Goal: Task Accomplishment & Management: Complete application form

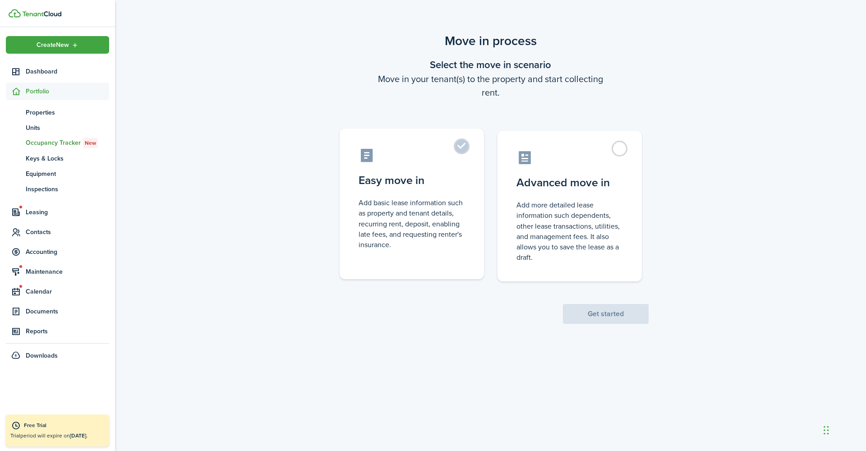
click at [442, 201] on control-radio-card-description "Add basic lease information such as property and tenant details, recurring rent…" at bounding box center [411, 223] width 106 height 52
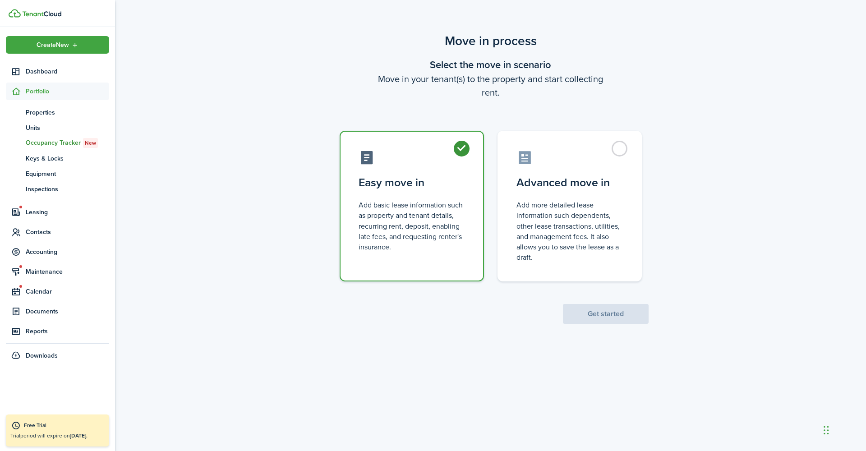
radio input "true"
click at [633, 313] on button "Get started" at bounding box center [606, 314] width 86 height 20
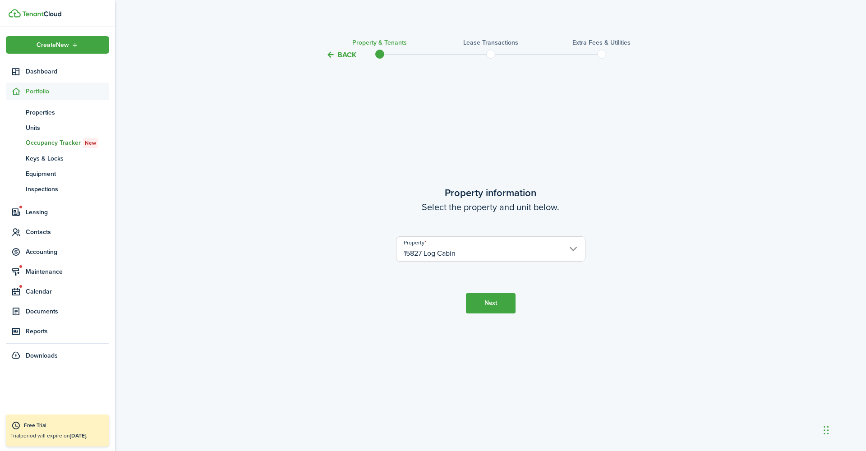
click at [501, 297] on button "Next" at bounding box center [491, 303] width 50 height 20
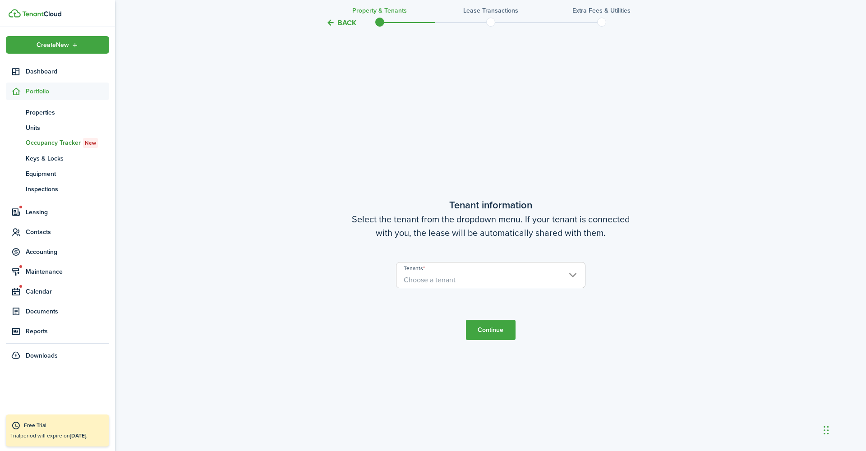
scroll to position [390, 0]
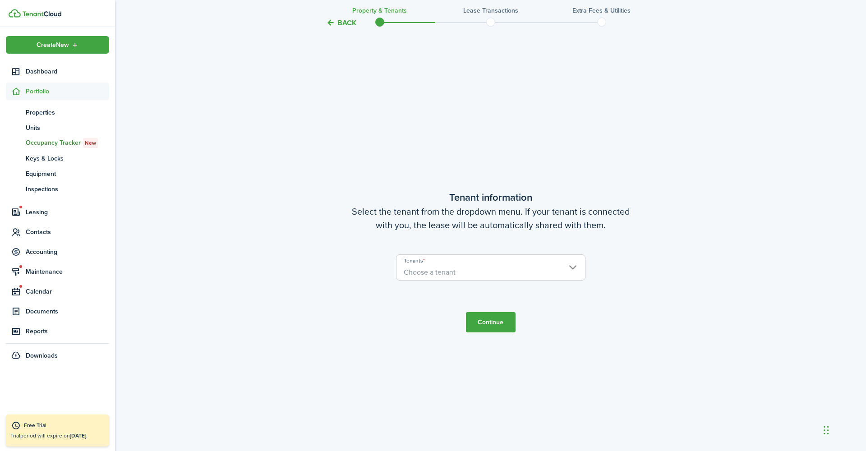
click at [498, 266] on span "Choose a tenant" at bounding box center [490, 272] width 188 height 15
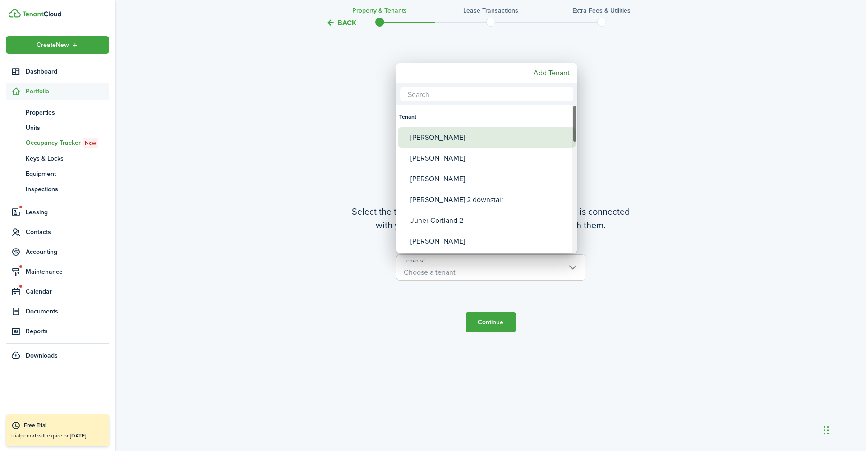
click at [458, 141] on div "[PERSON_NAME]" at bounding box center [490, 137] width 160 height 21
type input "[PERSON_NAME]"
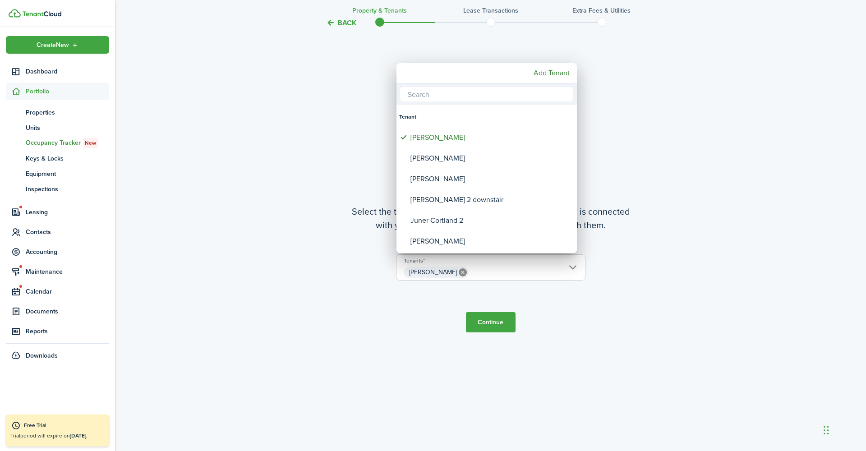
click at [477, 319] on div at bounding box center [433, 225] width 1010 height 595
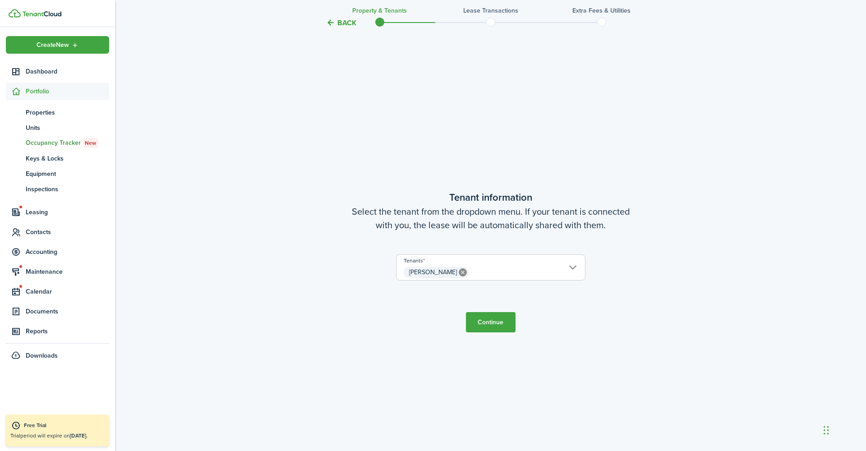
click at [499, 326] on button "Continue" at bounding box center [491, 322] width 50 height 20
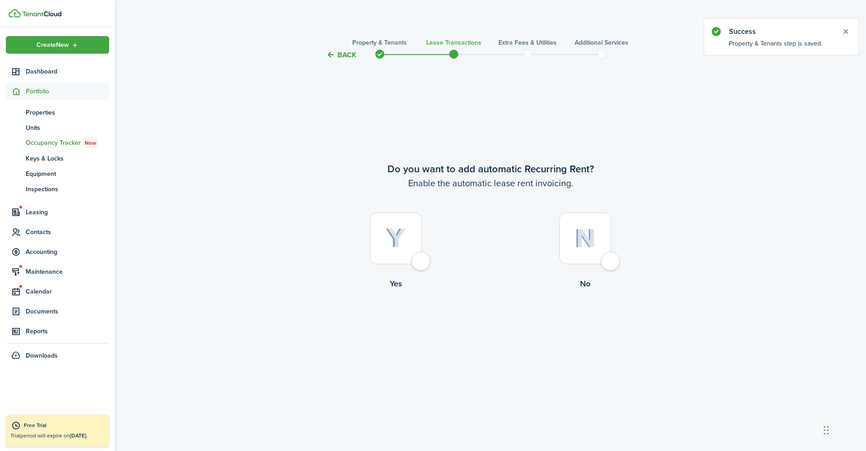
click at [416, 229] on div at bounding box center [396, 238] width 52 height 52
radio input "true"
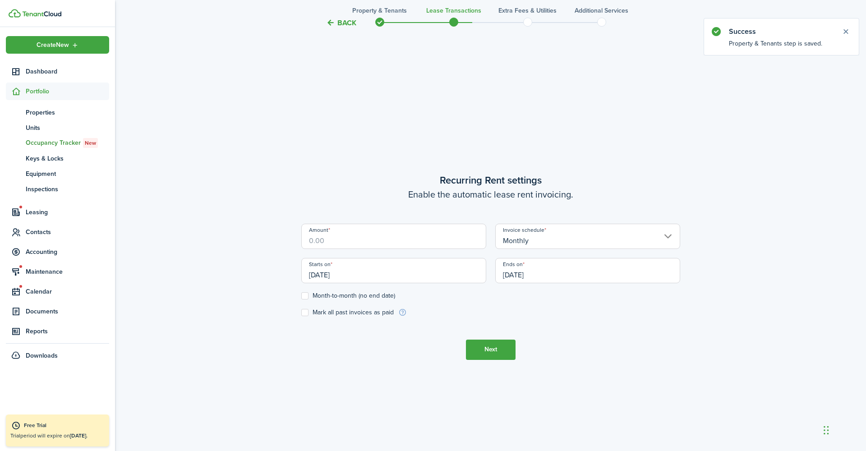
scroll to position [390, 0]
click at [388, 267] on input "[DATE]" at bounding box center [393, 265] width 185 height 25
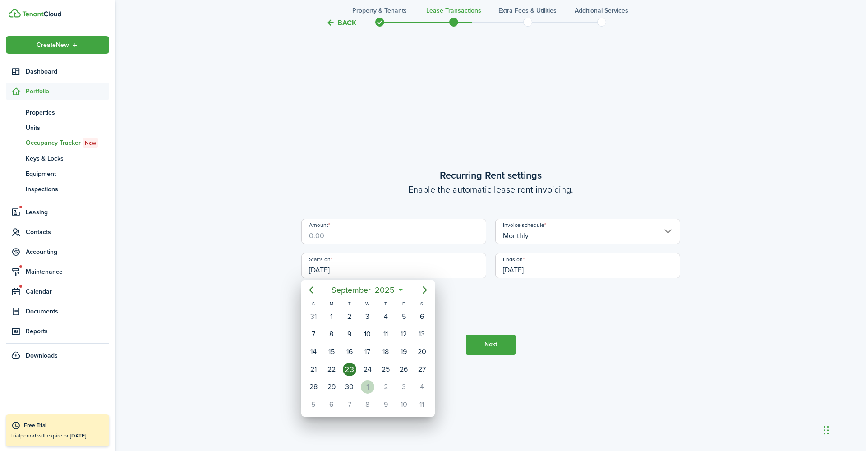
click at [367, 386] on div "1" at bounding box center [368, 387] width 14 height 14
type input "[DATE]"
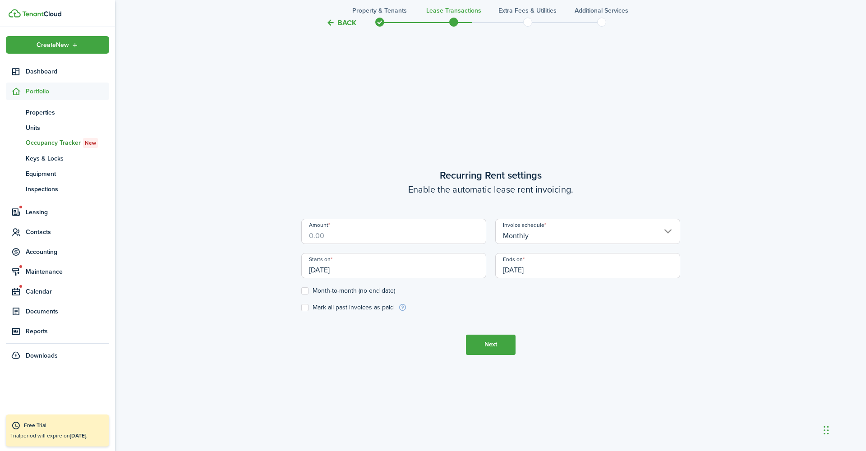
scroll to position [0, 0]
click at [424, 239] on input "Amount" at bounding box center [393, 231] width 185 height 25
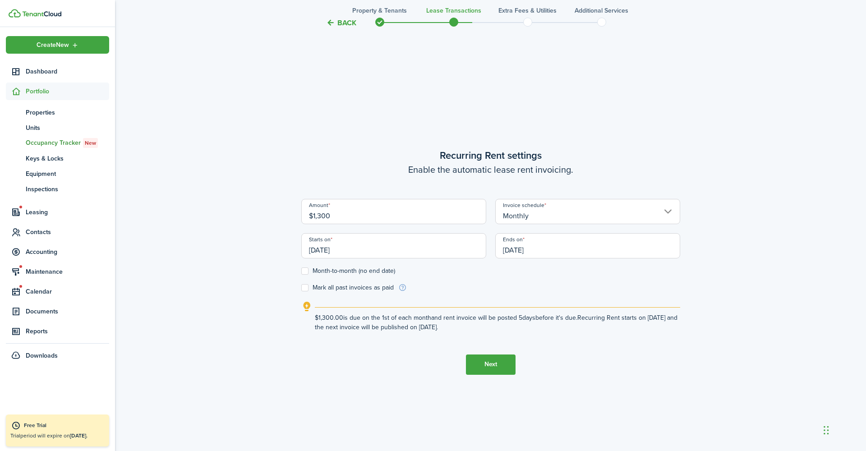
type input "$1,300.00"
click at [542, 281] on form "Amount $1,300.00 Invoice schedule Monthly Starts on [DATE] Ends on [DATE] Month…" at bounding box center [490, 245] width 379 height 93
click at [537, 253] on input "[DATE]" at bounding box center [587, 245] width 185 height 25
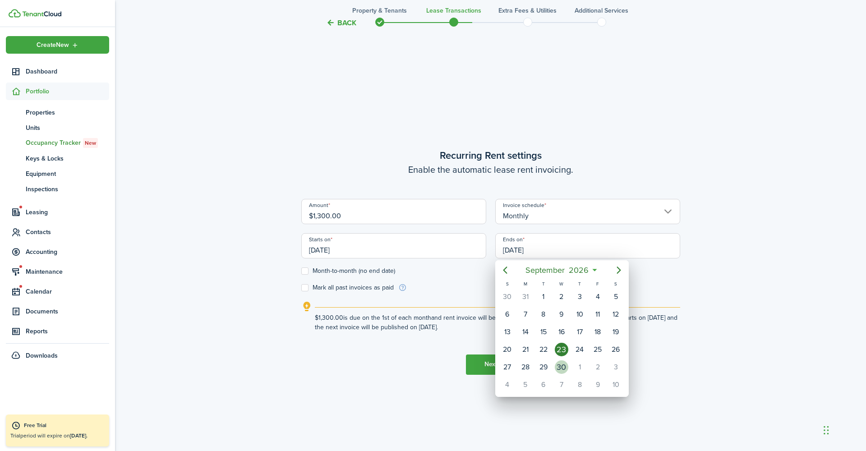
click at [561, 368] on div "30" at bounding box center [562, 367] width 14 height 14
type input "[DATE]"
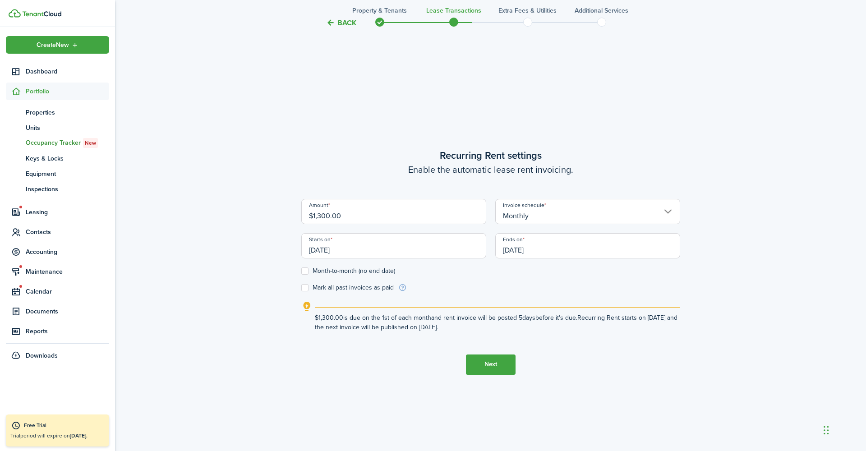
click at [386, 271] on label "Month-to-month (no end date)" at bounding box center [348, 270] width 94 height 7
click at [301, 271] on input "Month-to-month (no end date)" at bounding box center [301, 271] width 0 height 0
checkbox input "true"
click at [501, 367] on button "Next" at bounding box center [491, 364] width 50 height 20
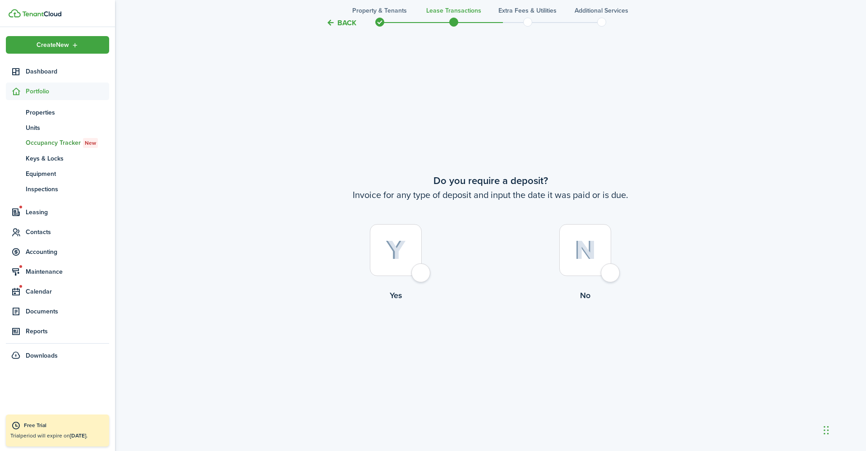
click at [400, 251] on img at bounding box center [396, 250] width 20 height 20
radio input "true"
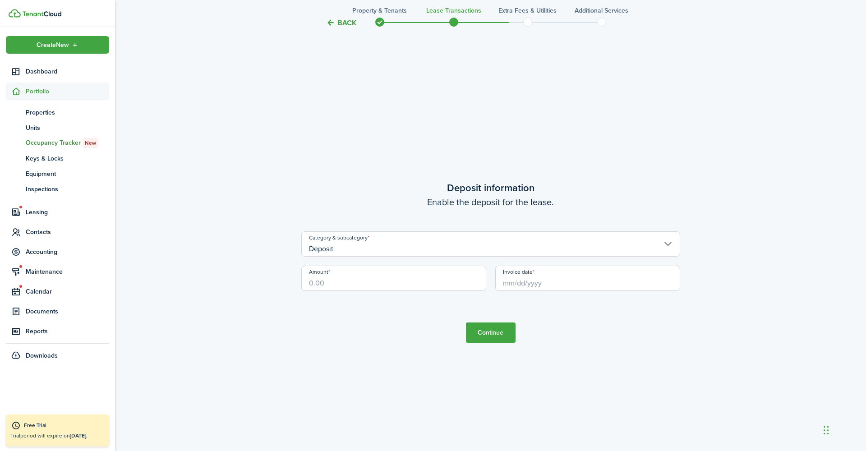
scroll to position [1292, 0]
click at [416, 283] on input "Amount" at bounding box center [393, 277] width 185 height 25
type input "$1,300.00"
click at [543, 285] on input "Invoice date" at bounding box center [587, 277] width 185 height 25
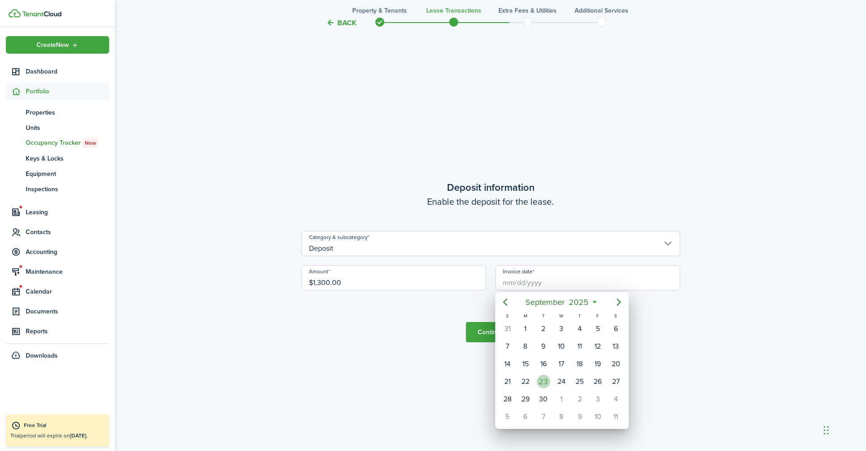
click at [544, 384] on div "23" at bounding box center [544, 382] width 14 height 14
type input "[DATE]"
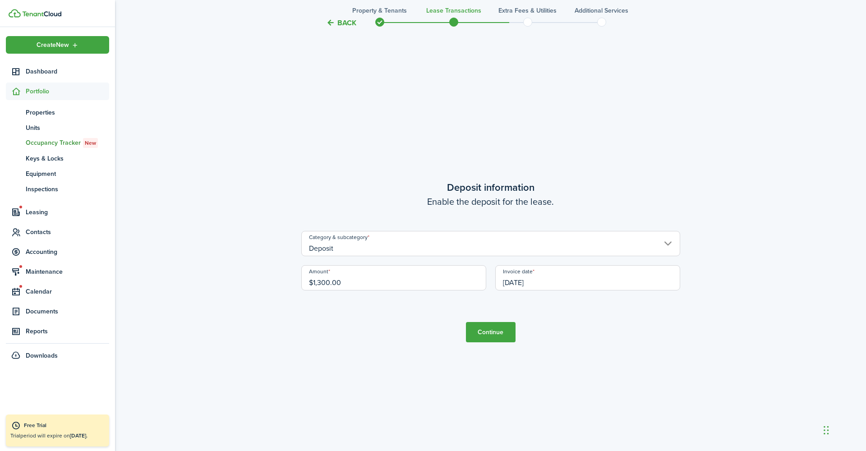
click at [511, 333] on button "Continue" at bounding box center [491, 332] width 50 height 20
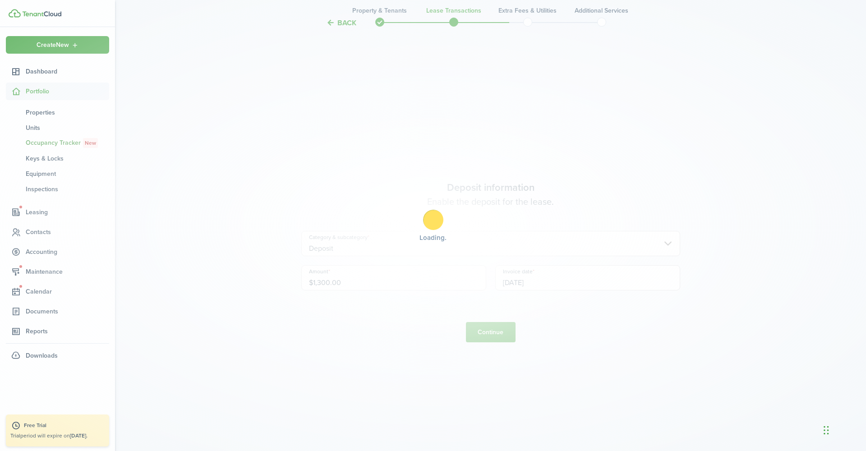
scroll to position [0, 0]
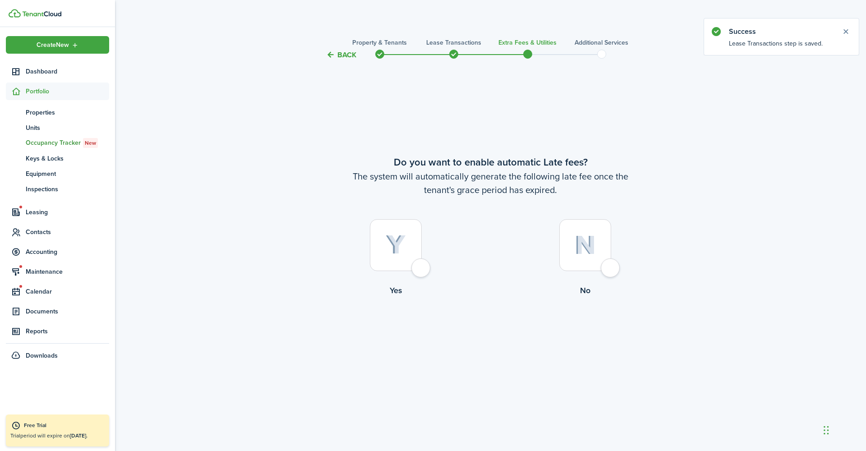
click at [422, 265] on div at bounding box center [396, 245] width 52 height 52
radio input "true"
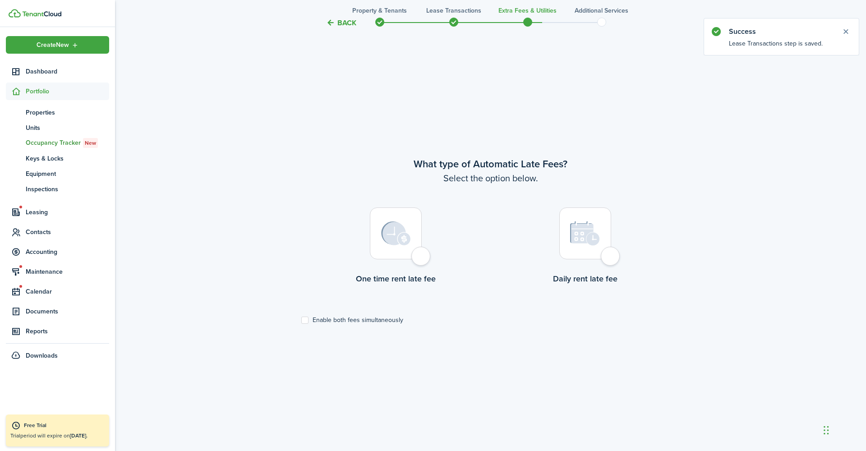
scroll to position [390, 0]
click at [417, 258] on div at bounding box center [396, 233] width 52 height 52
radio input "true"
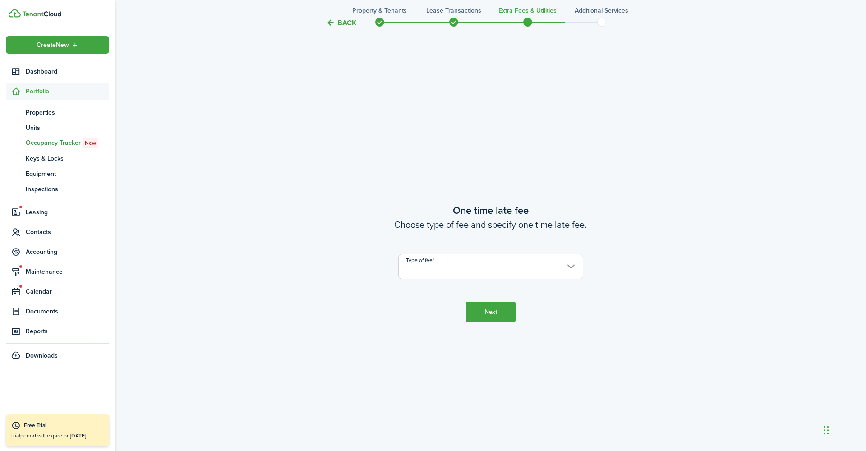
scroll to position [841, 0]
click at [423, 267] on input "Type of fee" at bounding box center [490, 264] width 185 height 25
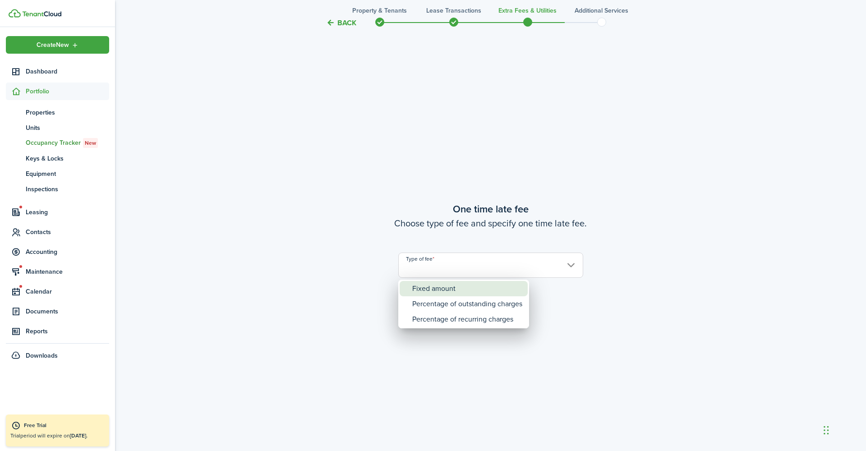
click at [418, 286] on div "Fixed amount" at bounding box center [467, 288] width 110 height 15
type input "Fixed amount"
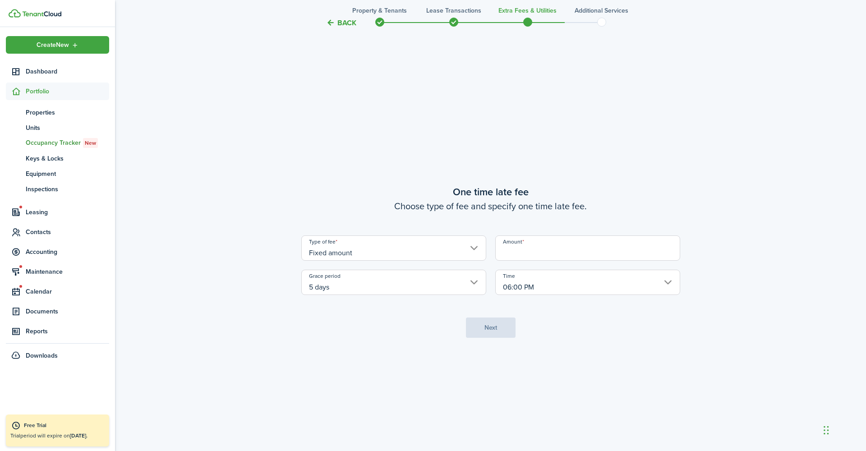
click at [564, 250] on input "Amount" at bounding box center [587, 247] width 185 height 25
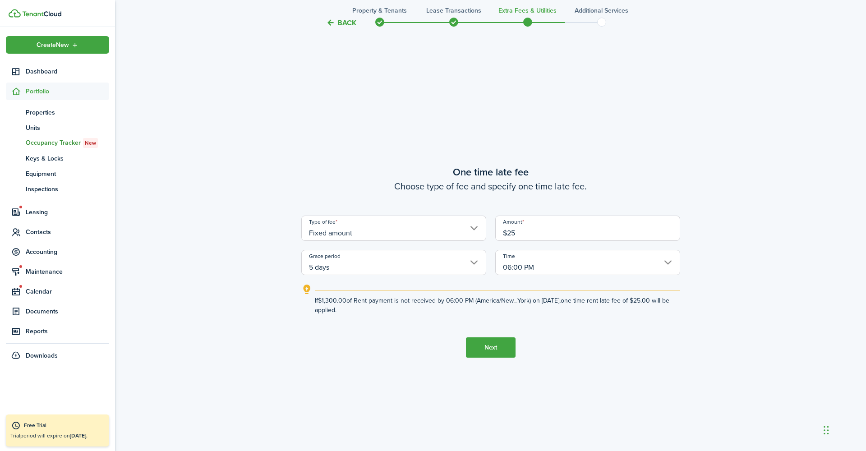
type input "$25.00"
click at [394, 327] on tc-wizard-step "One time late fee Choose type of fee and specify one time late fee. Type of fee…" at bounding box center [490, 261] width 379 height 451
click at [505, 349] on button "Next" at bounding box center [491, 347] width 50 height 20
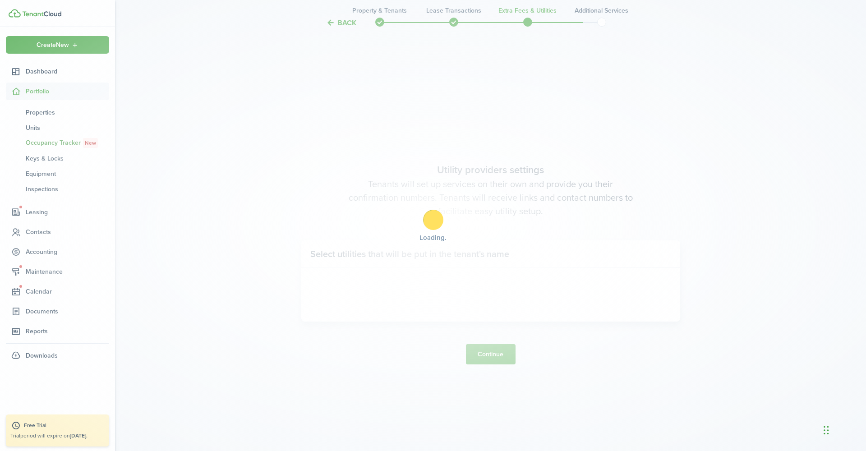
scroll to position [1292, 0]
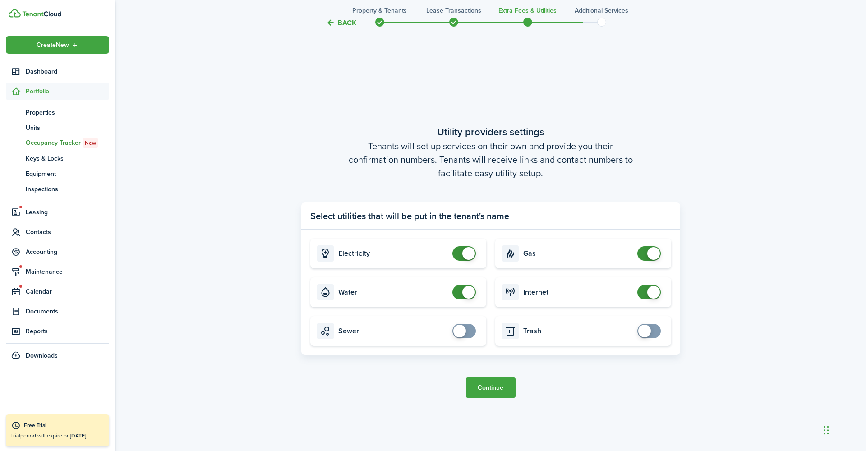
checkbox input "true"
click at [462, 334] on span at bounding box center [459, 331] width 13 height 13
drag, startPoint x: 486, startPoint y: 392, endPoint x: 655, endPoint y: 345, distance: 175.8
click at [648, 353] on tc-wizard-step "Utility providers settings Tenants will set up services on their own and provid…" at bounding box center [490, 261] width 379 height 451
checkbox input "true"
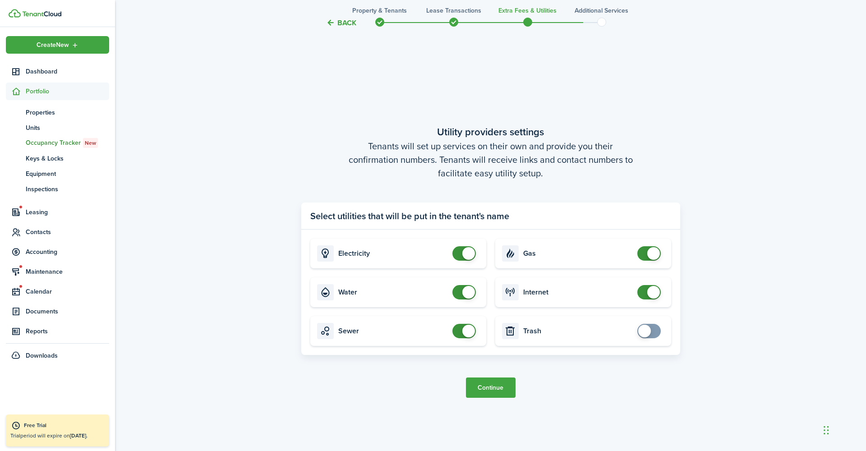
click at [653, 335] on span at bounding box center [648, 331] width 9 height 14
click at [488, 393] on button "Continue" at bounding box center [491, 387] width 50 height 20
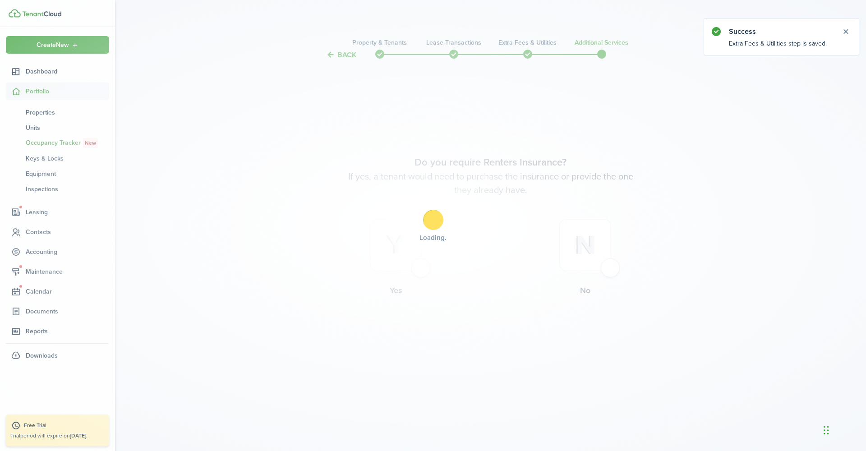
scroll to position [0, 0]
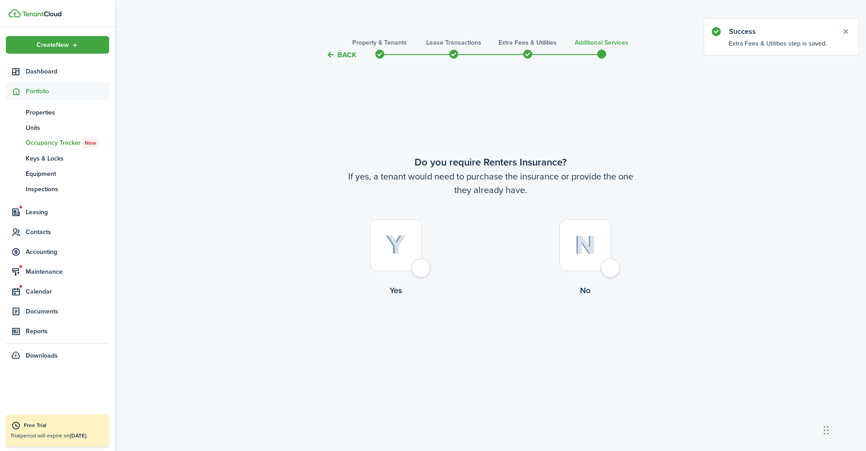
click at [598, 268] on div at bounding box center [585, 245] width 52 height 52
radio input "true"
click at [472, 335] on button "Complete move in" at bounding box center [490, 333] width 66 height 20
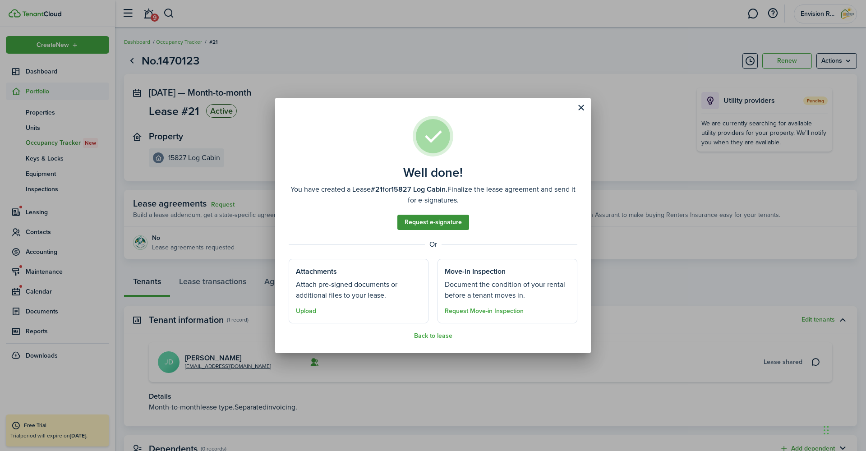
click at [442, 227] on link "Request e-signature" at bounding box center [433, 222] width 72 height 15
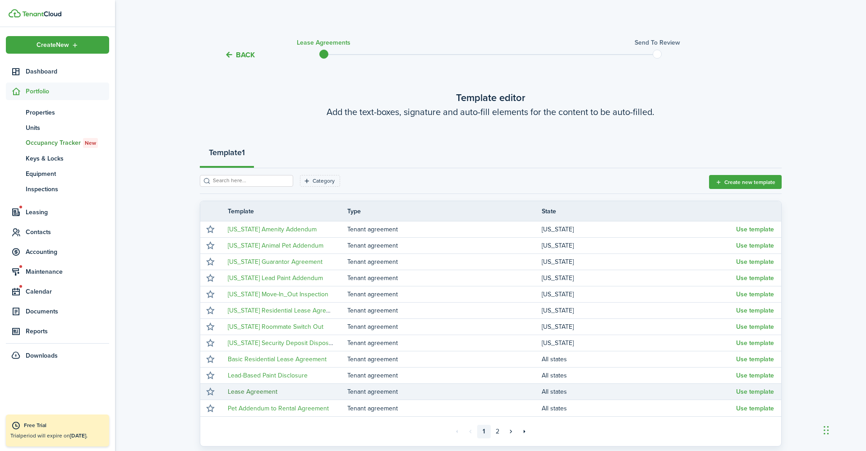
scroll to position [4, 0]
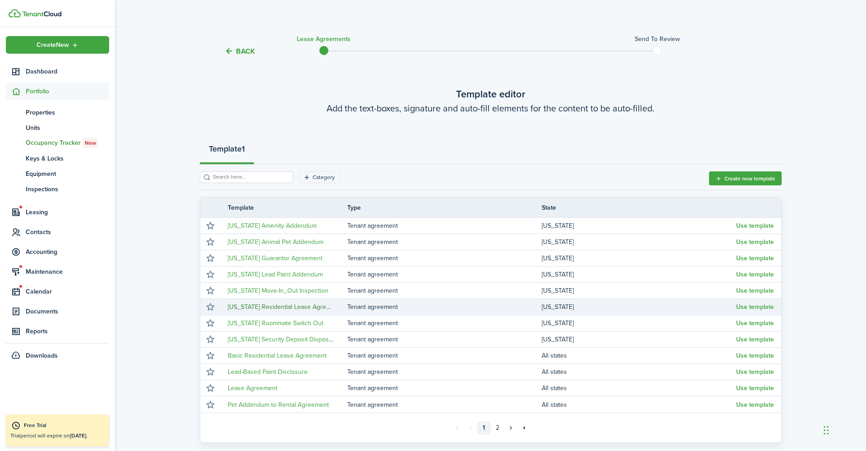
click at [309, 308] on link "[US_STATE] Residential Lease Agreement" at bounding box center [286, 306] width 116 height 9
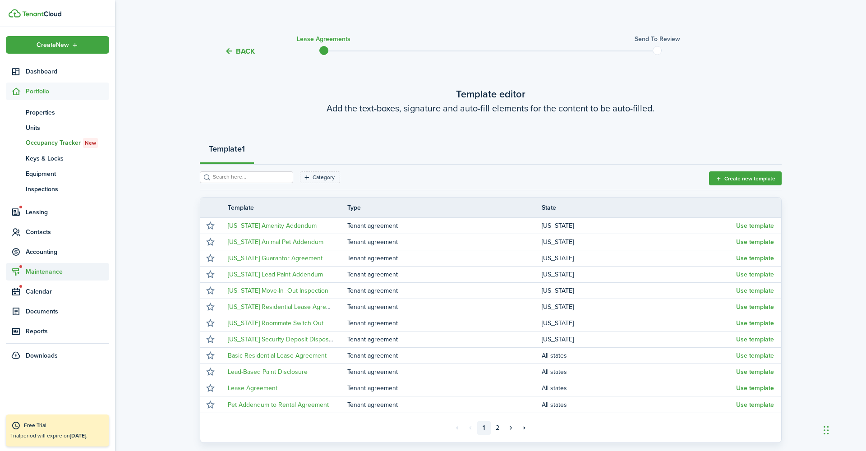
click at [35, 269] on span "Maintenance" at bounding box center [67, 271] width 83 height 9
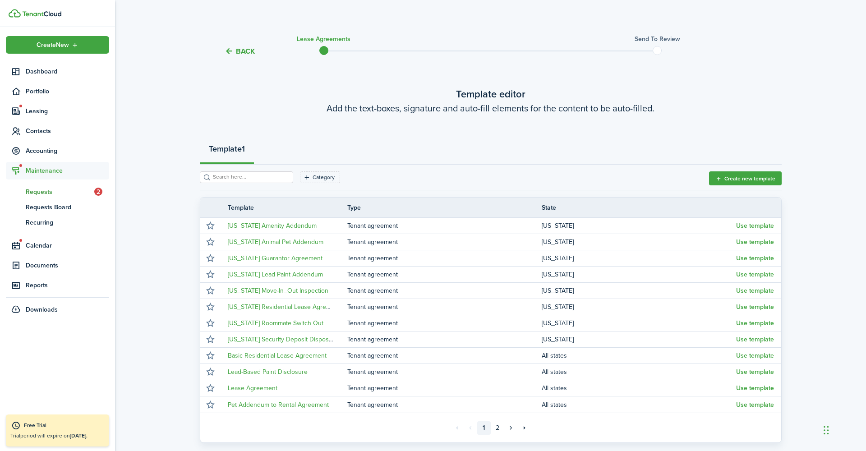
click at [71, 191] on span "Requests" at bounding box center [60, 191] width 69 height 9
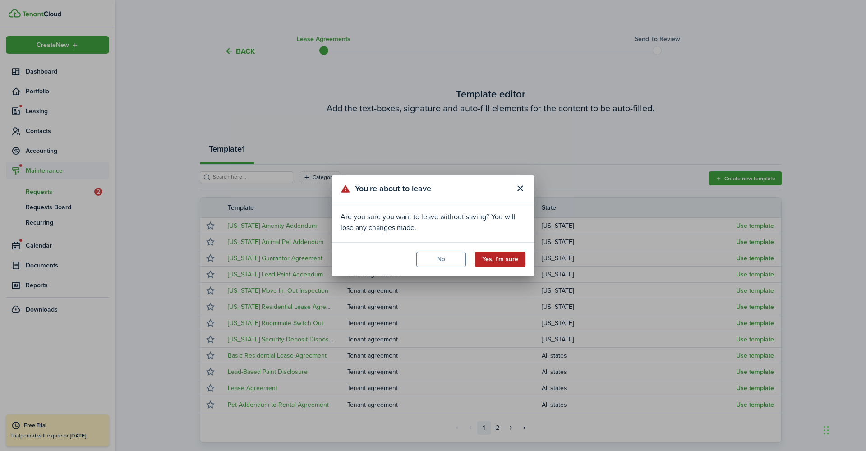
click at [510, 258] on button "Yes, I'm sure" at bounding box center [500, 259] width 50 height 15
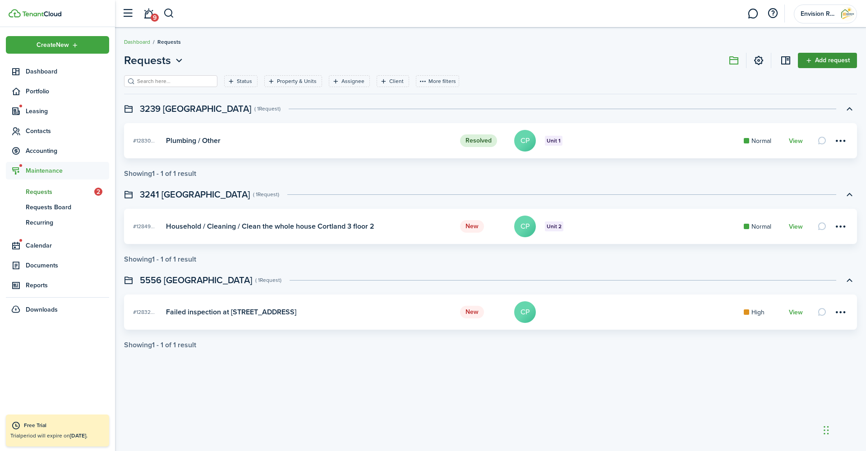
click at [832, 64] on link "Add request" at bounding box center [827, 60] width 59 height 15
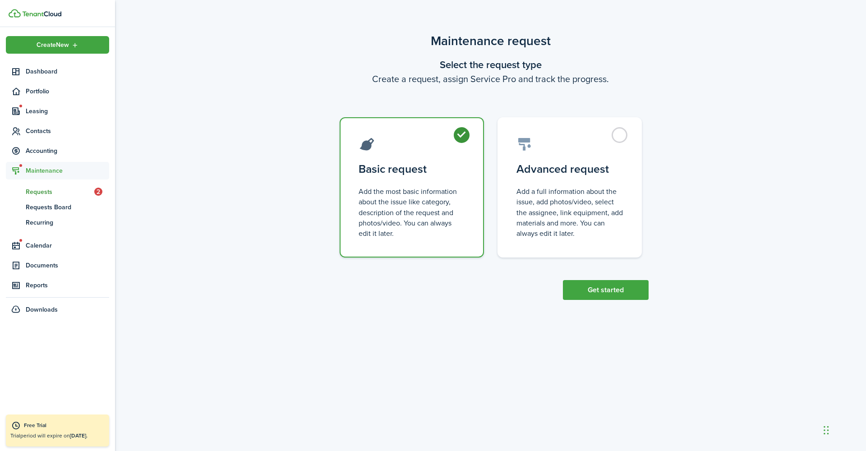
click at [409, 188] on control-radio-card-description "Add the most basic information about the issue like category, description of th…" at bounding box center [411, 212] width 106 height 52
click at [611, 283] on button "Get started" at bounding box center [606, 290] width 86 height 20
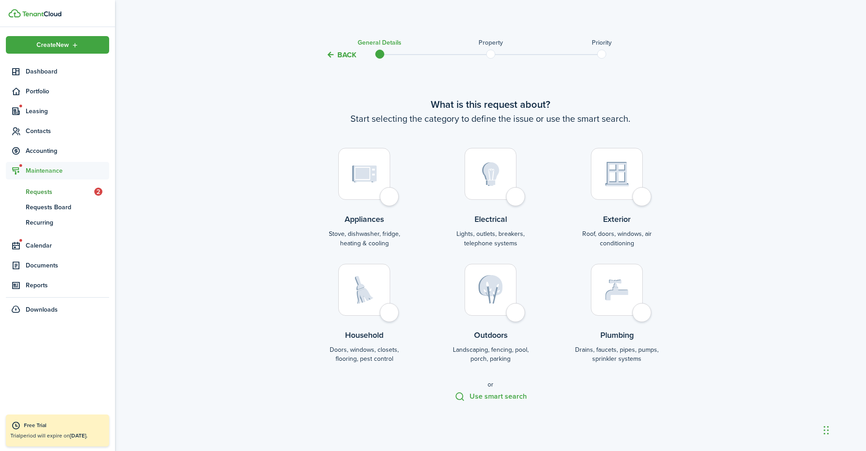
click at [368, 287] on img at bounding box center [364, 290] width 18 height 28
radio input "true"
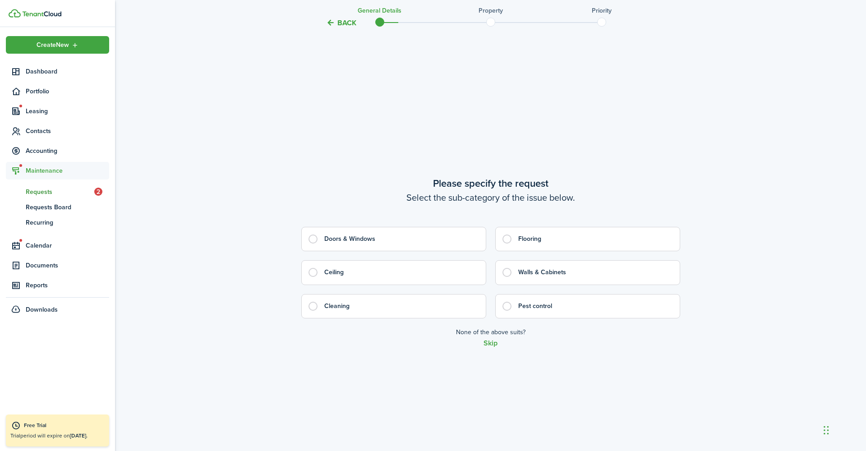
scroll to position [390, 0]
drag, startPoint x: 488, startPoint y: 344, endPoint x: 372, endPoint y: 252, distance: 147.7
click at [371, 252] on maintenance-wizard-sub-category "Please specify the request Select the sub-category of the issue below. Doors & …" at bounding box center [490, 260] width 379 height 171
click at [493, 346] on button "Skip" at bounding box center [490, 343] width 14 height 8
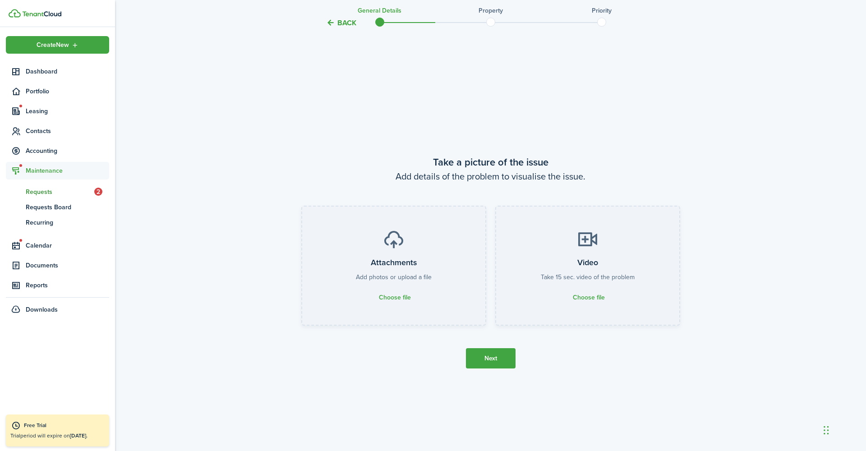
scroll to position [841, 0]
click at [468, 351] on button "Next" at bounding box center [491, 358] width 50 height 20
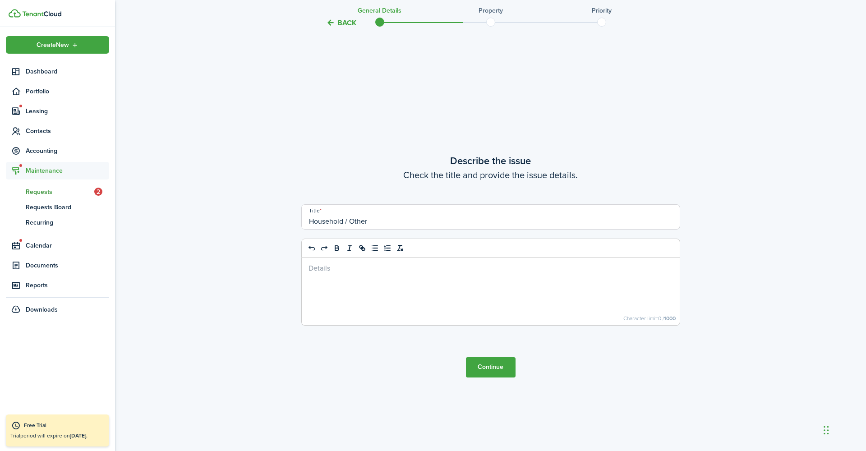
scroll to position [1292, 0]
click at [368, 279] on div at bounding box center [491, 287] width 378 height 68
drag, startPoint x: 378, startPoint y: 218, endPoint x: 261, endPoint y: 216, distance: 117.3
type input "N"
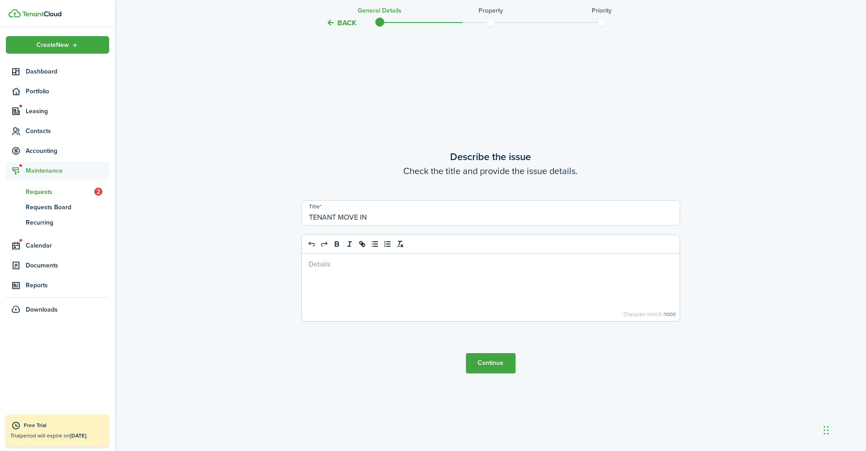
type input "TENANT MOVE IN"
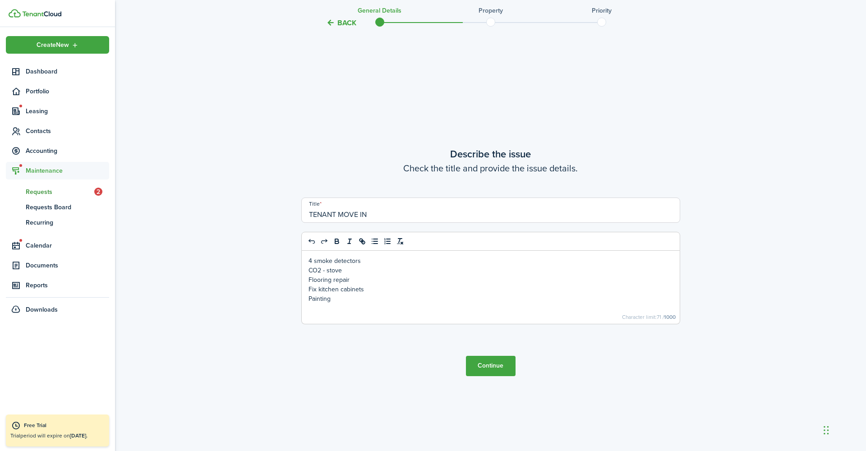
click at [482, 368] on button "Continue" at bounding box center [491, 366] width 50 height 20
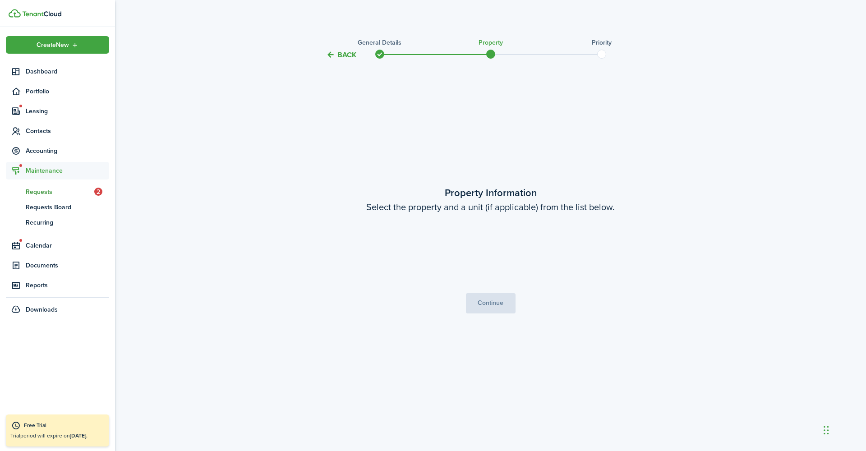
scroll to position [0, 0]
click at [506, 240] on input "Property" at bounding box center [490, 248] width 189 height 25
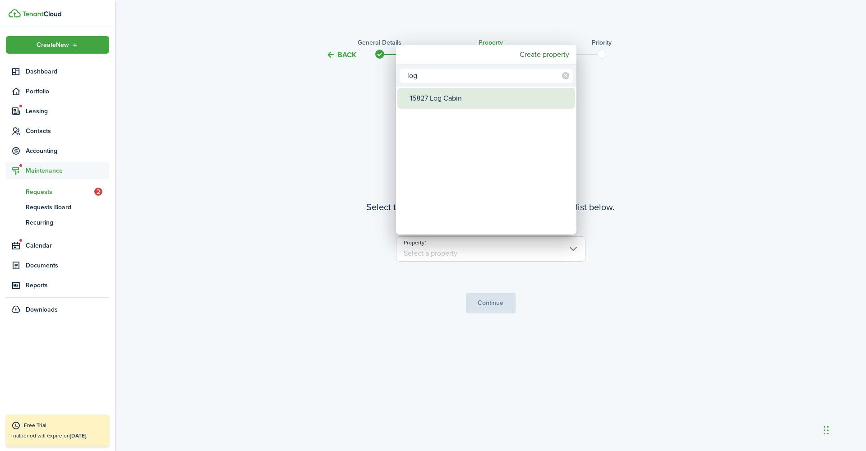
type input "log"
click at [471, 97] on div "15827 Log Cabin" at bounding box center [490, 98] width 160 height 21
type input "15827 Log Cabin"
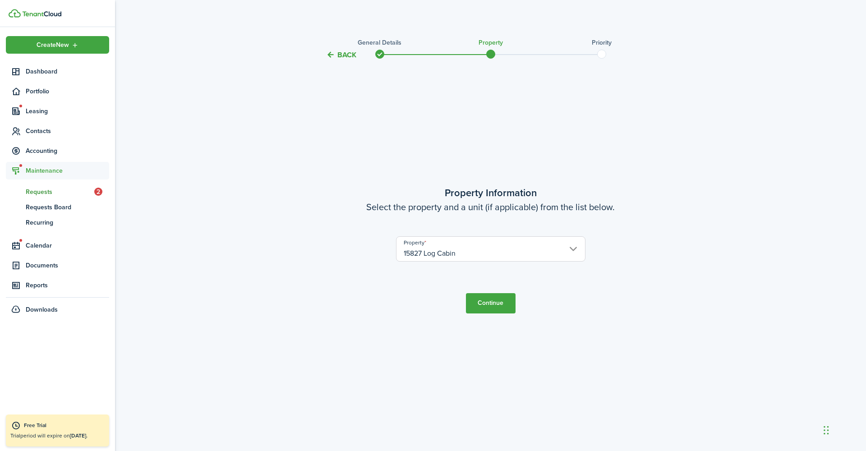
click at [501, 305] on button "Continue" at bounding box center [491, 303] width 50 height 20
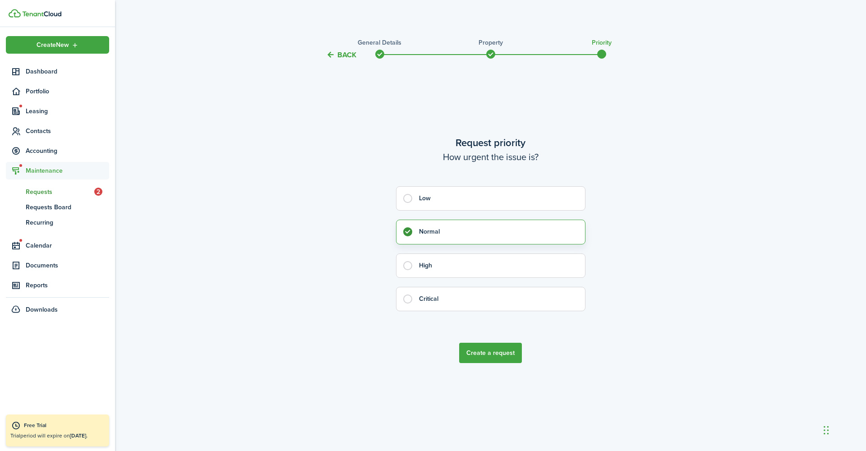
click at [496, 358] on button "Create a request" at bounding box center [490, 353] width 63 height 20
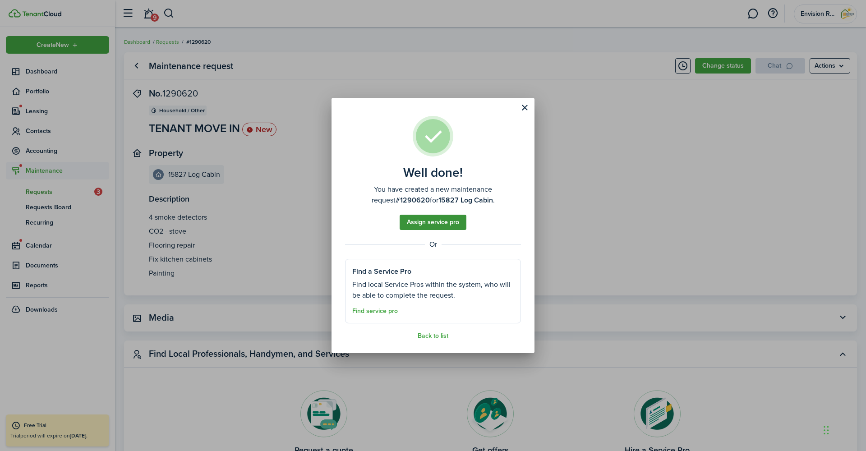
click at [438, 225] on button "Assign service pro" at bounding box center [432, 222] width 67 height 15
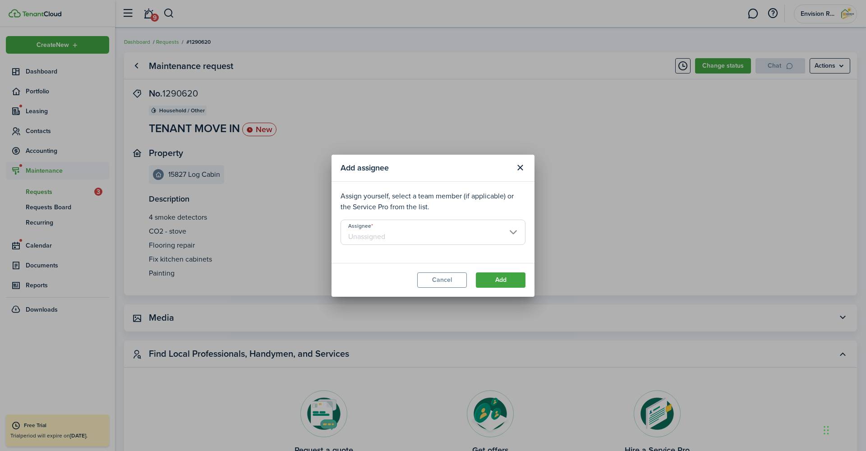
click at [394, 236] on input "Assignee" at bounding box center [432, 232] width 185 height 25
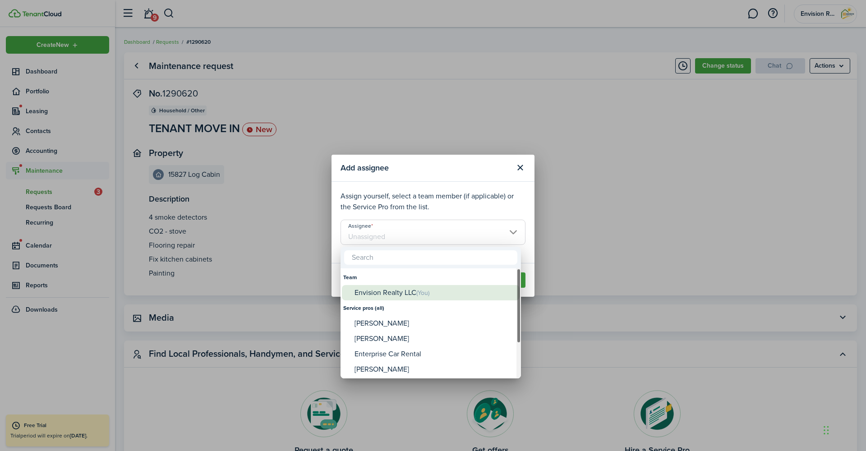
click at [379, 290] on div "Envision Realty LLC (You)" at bounding box center [434, 293] width 160 height 16
type input "Envision Realty LLC"
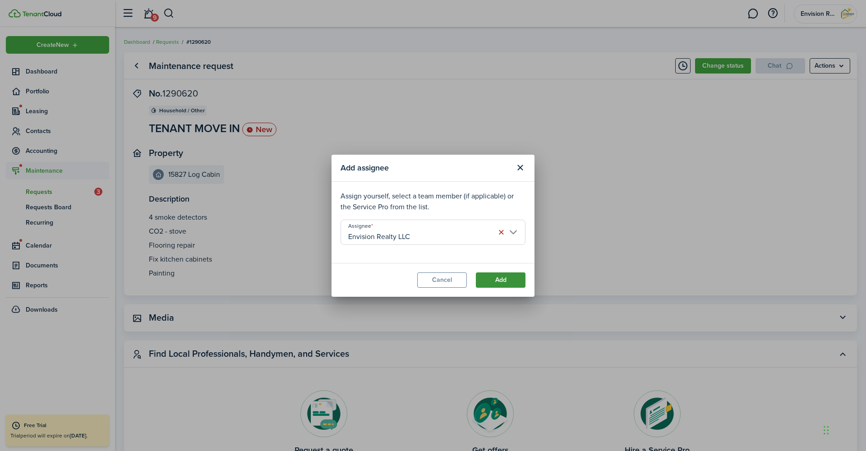
click at [505, 280] on button "Add" at bounding box center [501, 279] width 50 height 15
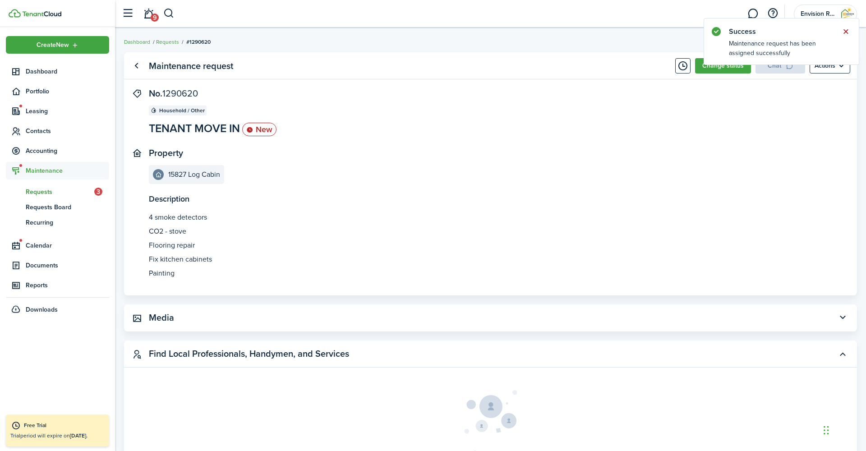
click at [846, 33] on button "Close notify" at bounding box center [845, 31] width 13 height 13
click at [135, 67] on link "Go back" at bounding box center [136, 65] width 15 height 15
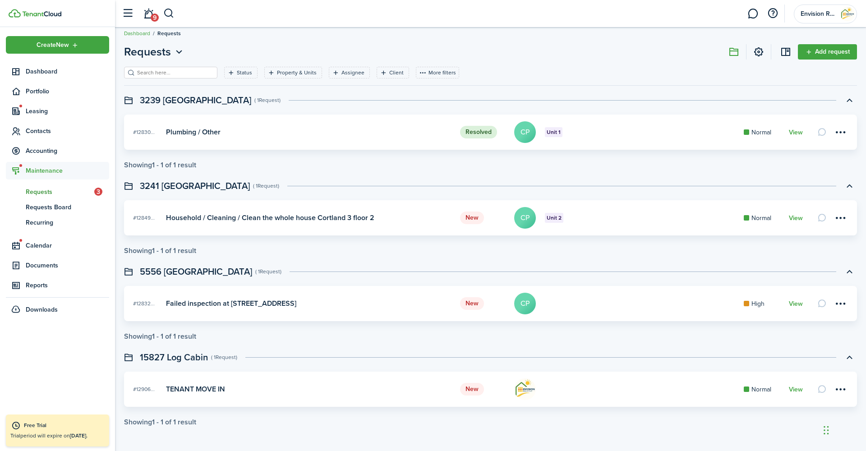
scroll to position [9, 0]
click at [271, 303] on card-title "Failed inspection at [STREET_ADDRESS]" at bounding box center [231, 303] width 130 height 8
click at [370, 221] on card-title "Household / Cleaning / Clean the whole house Cortland 3 floor 2" at bounding box center [270, 218] width 208 height 8
click at [837, 217] on menu-btn-icon at bounding box center [839, 217] width 15 height 15
click at [795, 239] on link "Edit" at bounding box center [808, 237] width 79 height 15
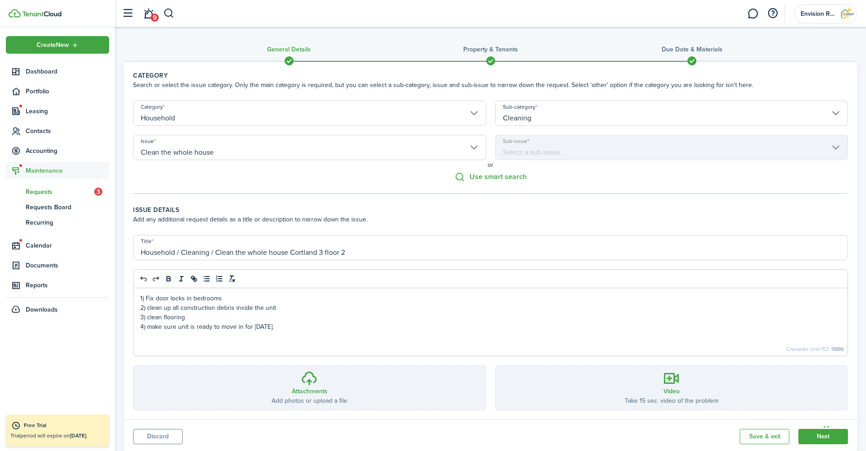
click at [150, 333] on p at bounding box center [490, 335] width 700 height 9
click at [188, 302] on p "1) Fix door locks in bedrooms" at bounding box center [490, 298] width 700 height 9
click at [203, 311] on p "2) clean up all construction debris inside the unit" at bounding box center [490, 307] width 700 height 9
click at [202, 316] on p "3) clean flooring" at bounding box center [490, 316] width 700 height 9
click at [319, 328] on p "4) make sure unit is ready to move in for [DATE]." at bounding box center [490, 326] width 700 height 9
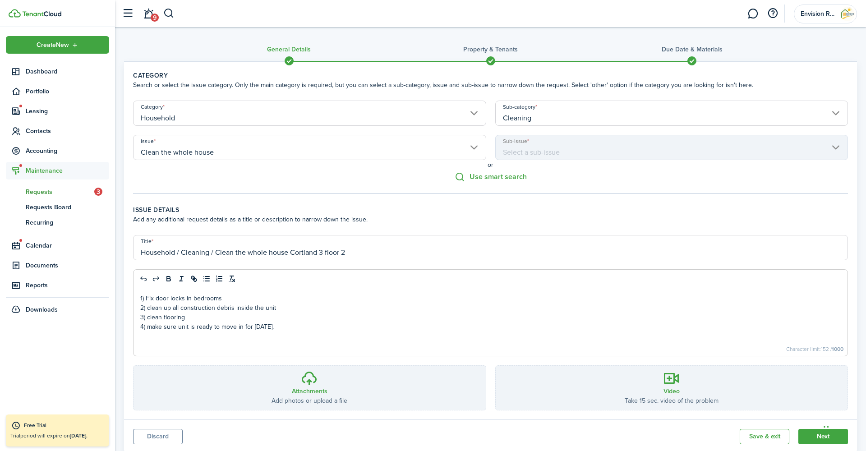
click at [146, 438] on button "Discard" at bounding box center [158, 436] width 50 height 15
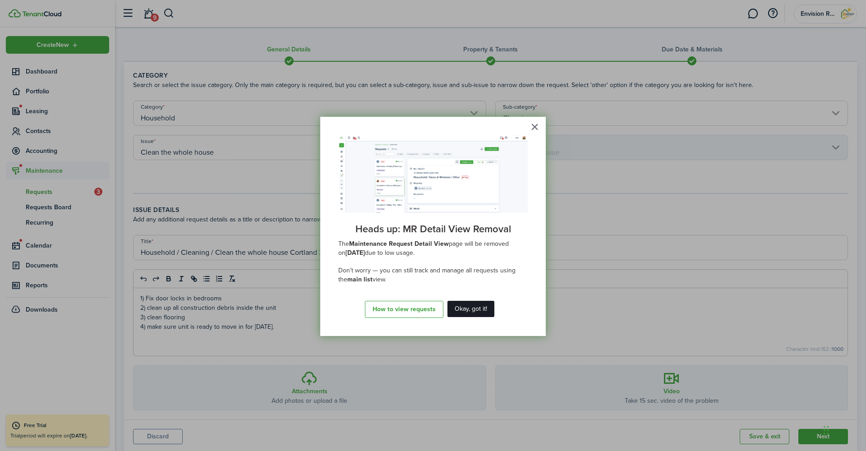
click at [475, 307] on button "Okay, got it!" at bounding box center [470, 309] width 47 height 16
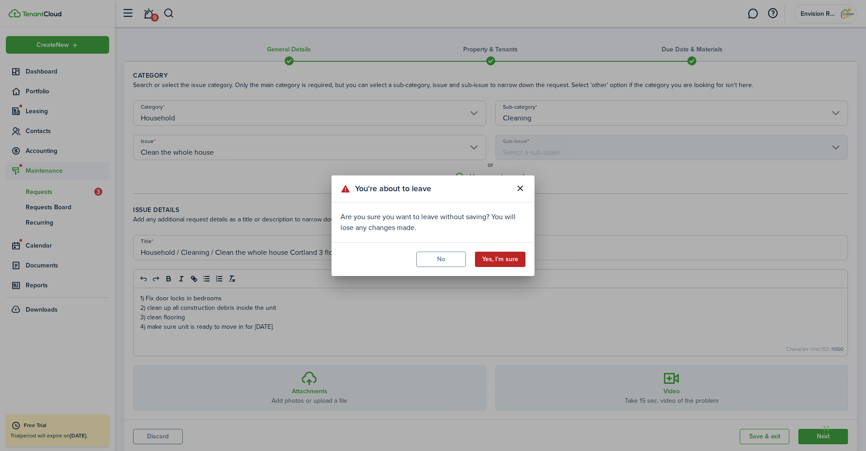
click at [495, 259] on button "Yes, I'm sure" at bounding box center [500, 259] width 50 height 15
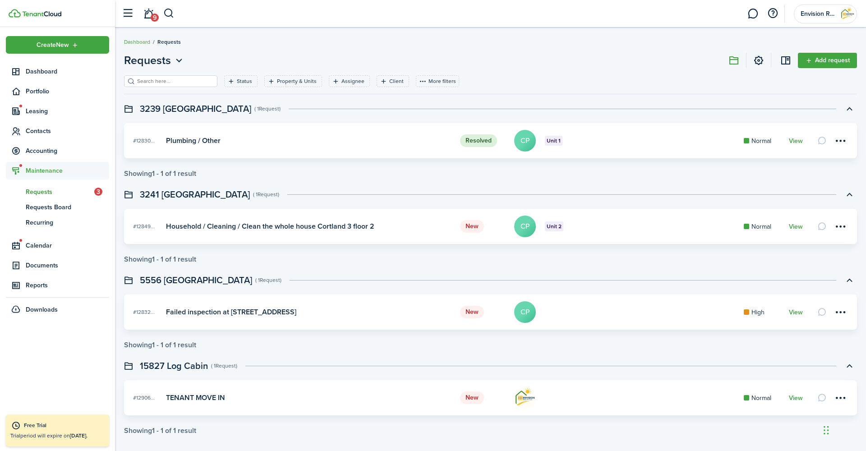
click at [234, 315] on card-title "Failed inspection at [STREET_ADDRESS]" at bounding box center [231, 312] width 130 height 8
click at [821, 311] on maintenance-messenger-icon-box at bounding box center [821, 312] width 13 height 13
click at [841, 312] on menu-btn-icon at bounding box center [839, 311] width 15 height 15
click at [799, 335] on link "Edit" at bounding box center [808, 331] width 79 height 15
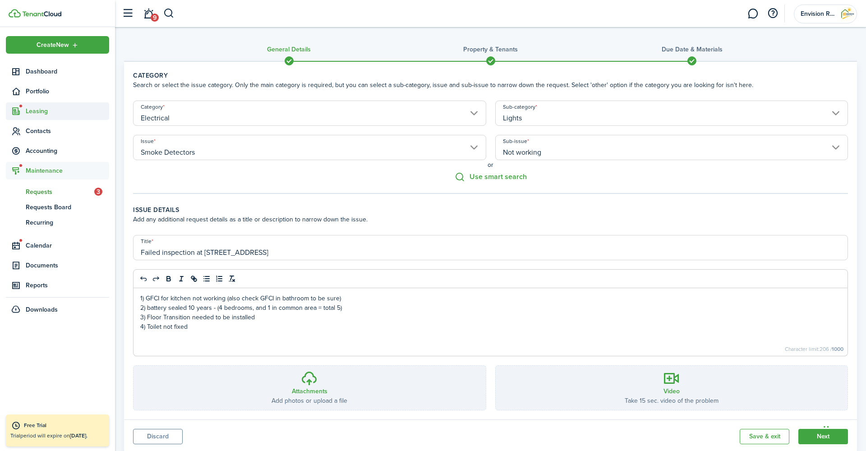
click at [54, 105] on span "Leasing" at bounding box center [57, 111] width 103 height 18
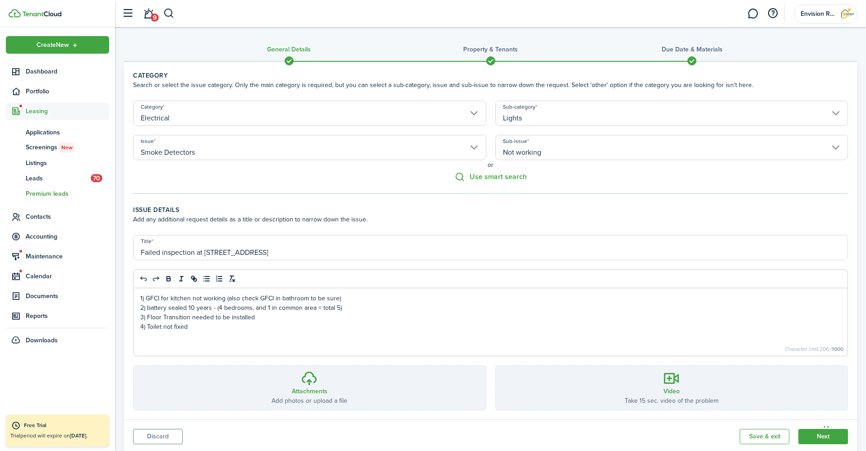
click at [50, 197] on span "Premium leads" at bounding box center [67, 193] width 83 height 9
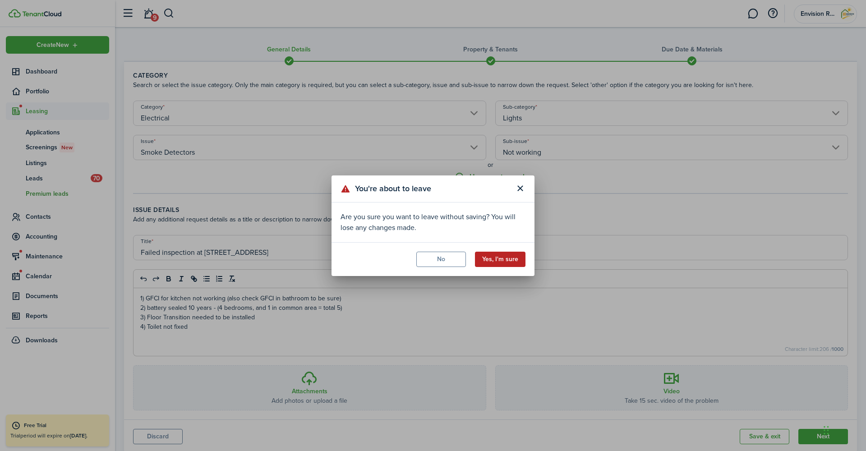
click at [484, 264] on button "Yes, I'm sure" at bounding box center [500, 259] width 50 height 15
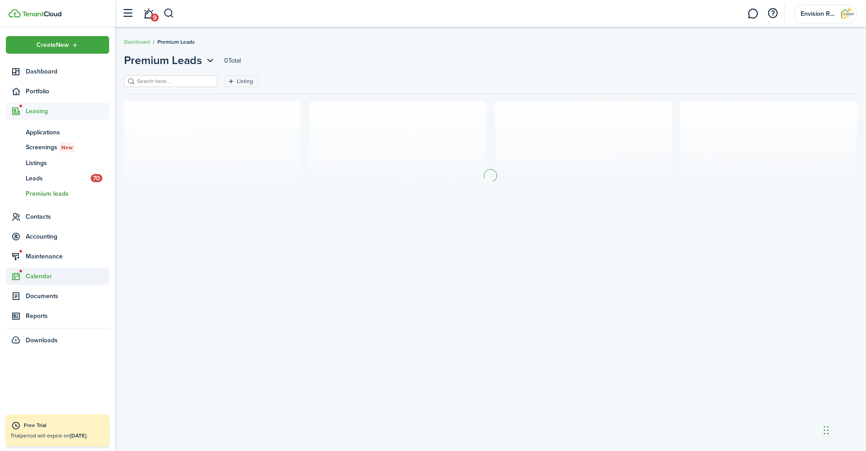
click at [33, 273] on span "Calendar" at bounding box center [67, 275] width 83 height 9
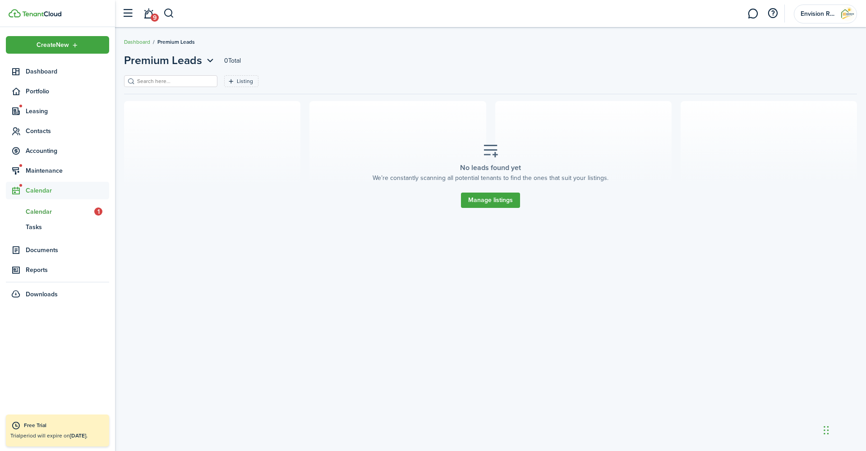
click at [44, 212] on span "Calendar" at bounding box center [60, 211] width 69 height 9
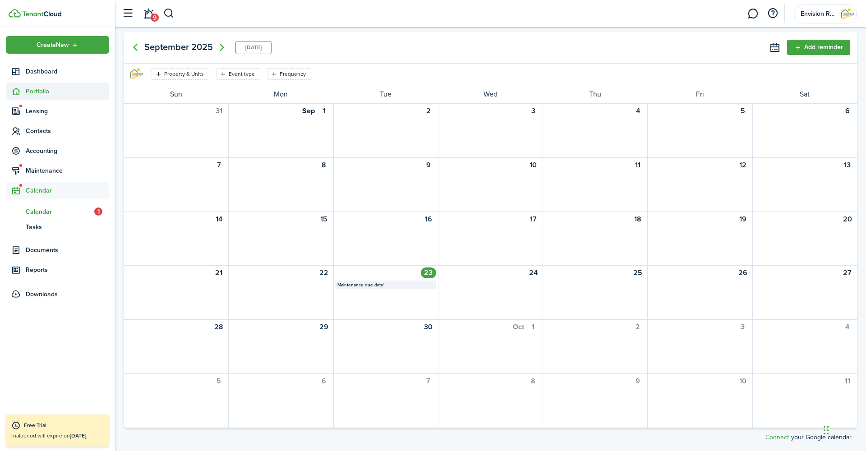
click at [47, 91] on span "Portfolio" at bounding box center [67, 91] width 83 height 9
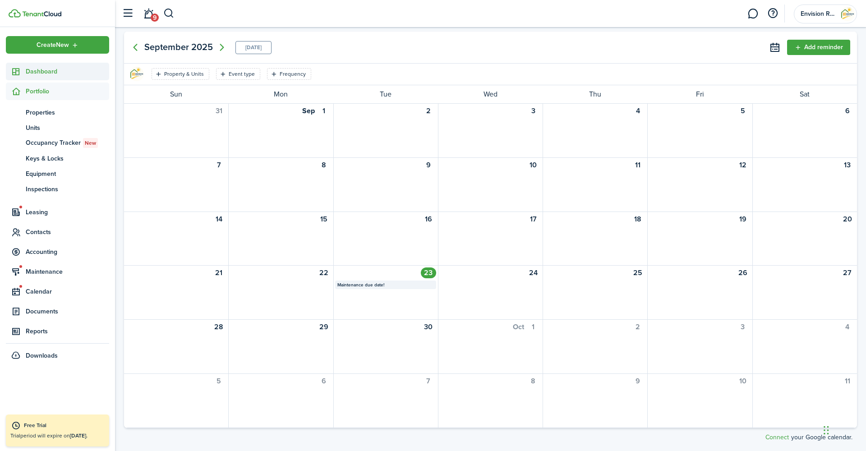
click at [60, 70] on span "Dashboard" at bounding box center [67, 71] width 83 height 9
